Goal: Information Seeking & Learning: Learn about a topic

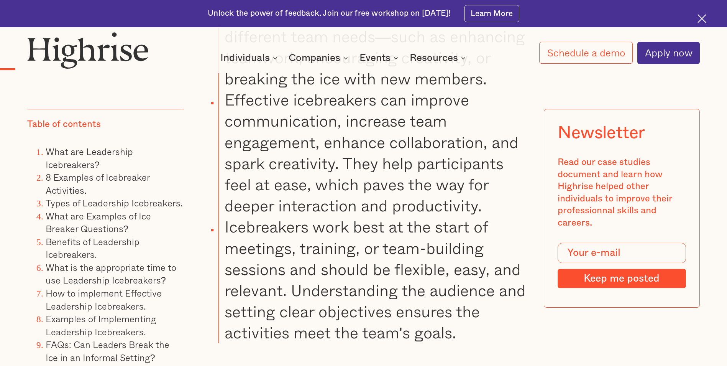
scroll to position [1265, 0]
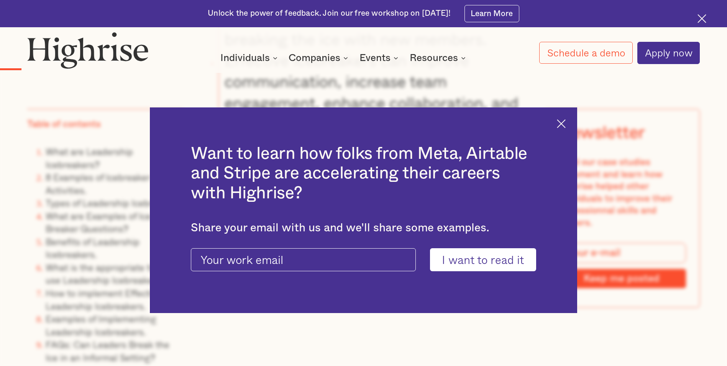
click at [560, 129] on div "Want to learn how folks from Meta, Airtable and Stripe are accelerating their c…" at bounding box center [363, 210] width 427 height 206
click at [565, 123] on img at bounding box center [561, 123] width 9 height 9
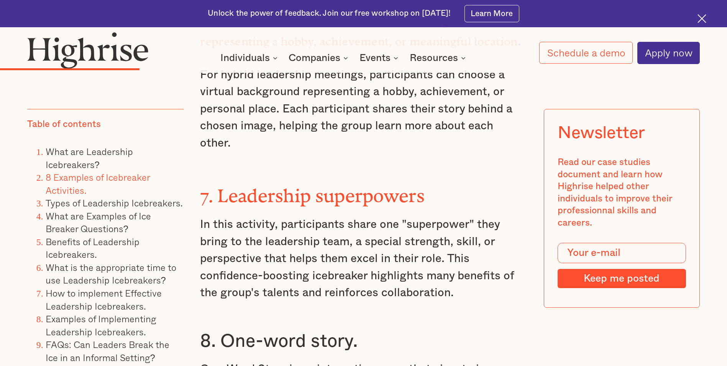
scroll to position [3182, 0]
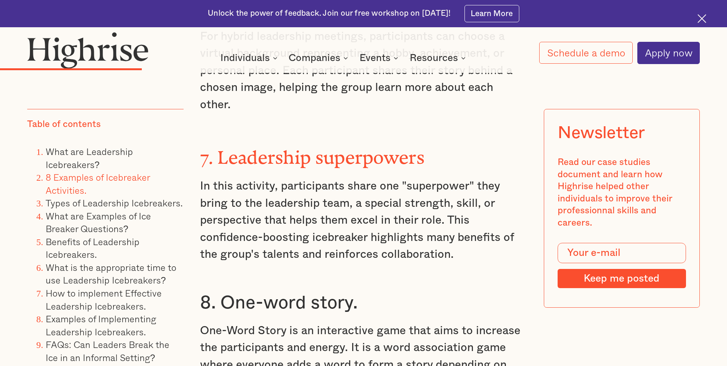
click at [394, 207] on p "In this activity, participants share one "superpower" they bring to the leaders…" at bounding box center [363, 220] width 327 height 85
click at [703, 19] on img at bounding box center [702, 18] width 9 height 9
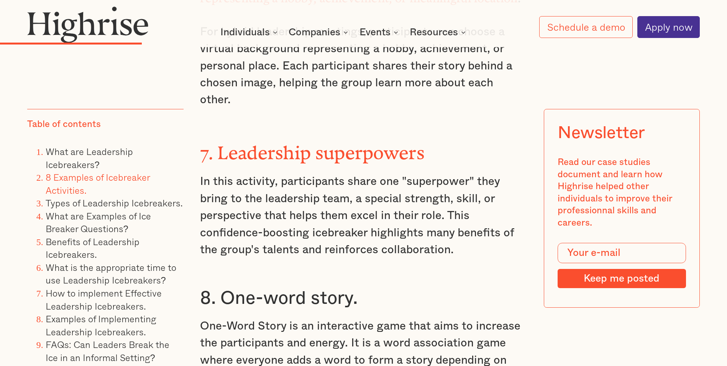
scroll to position [3154, 0]
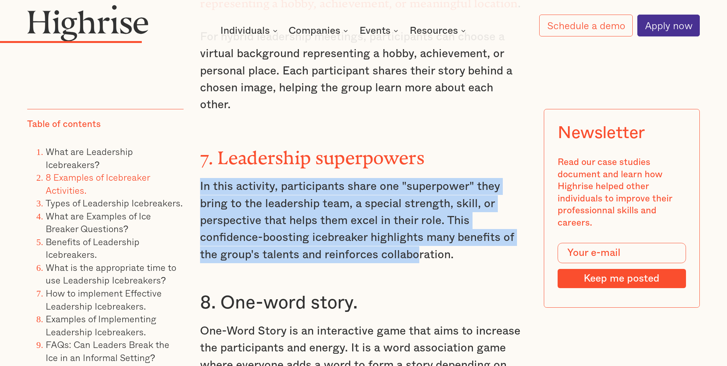
drag, startPoint x: 503, startPoint y: 114, endPoint x: 416, endPoint y: 210, distance: 130.3
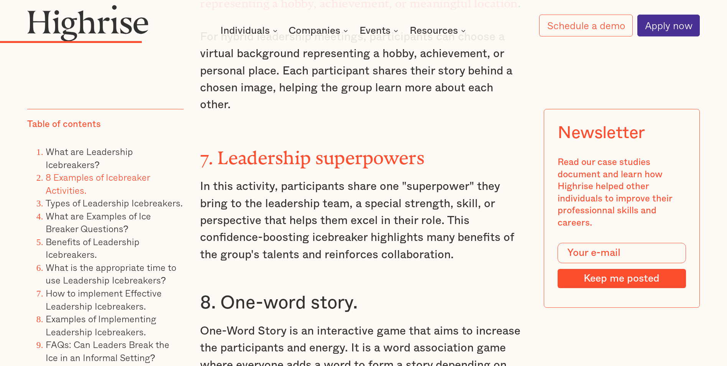
drag, startPoint x: 416, startPoint y: 210, endPoint x: 501, endPoint y: 222, distance: 85.5
click at [482, 220] on p "In this activity, participants share one "superpower" they bring to the leaders…" at bounding box center [363, 220] width 327 height 85
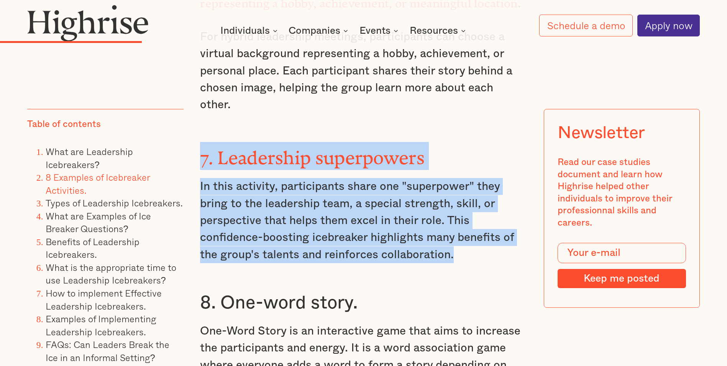
drag, startPoint x: 501, startPoint y: 222, endPoint x: 200, endPoint y: 112, distance: 320.2
